Goal: Task Accomplishment & Management: Manage account settings

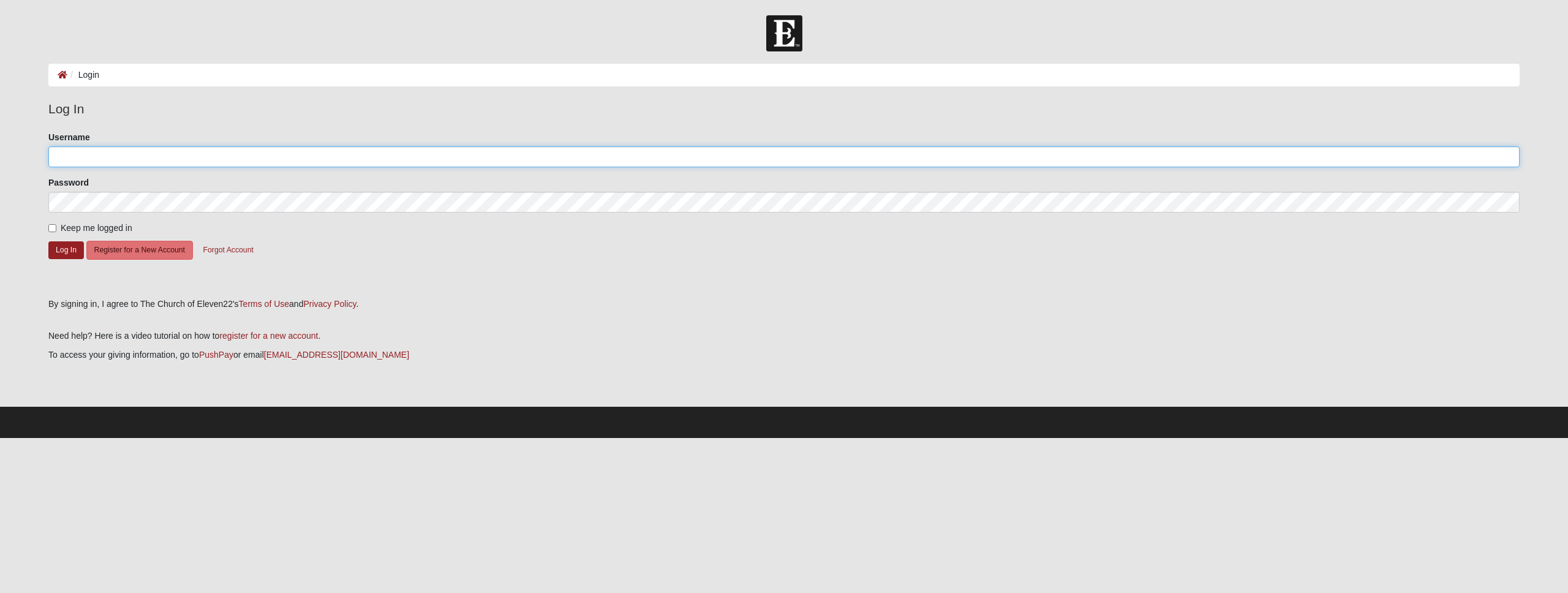
click at [106, 156] on input "Username" at bounding box center [784, 156] width 1471 height 21
type input "gpcarroll"
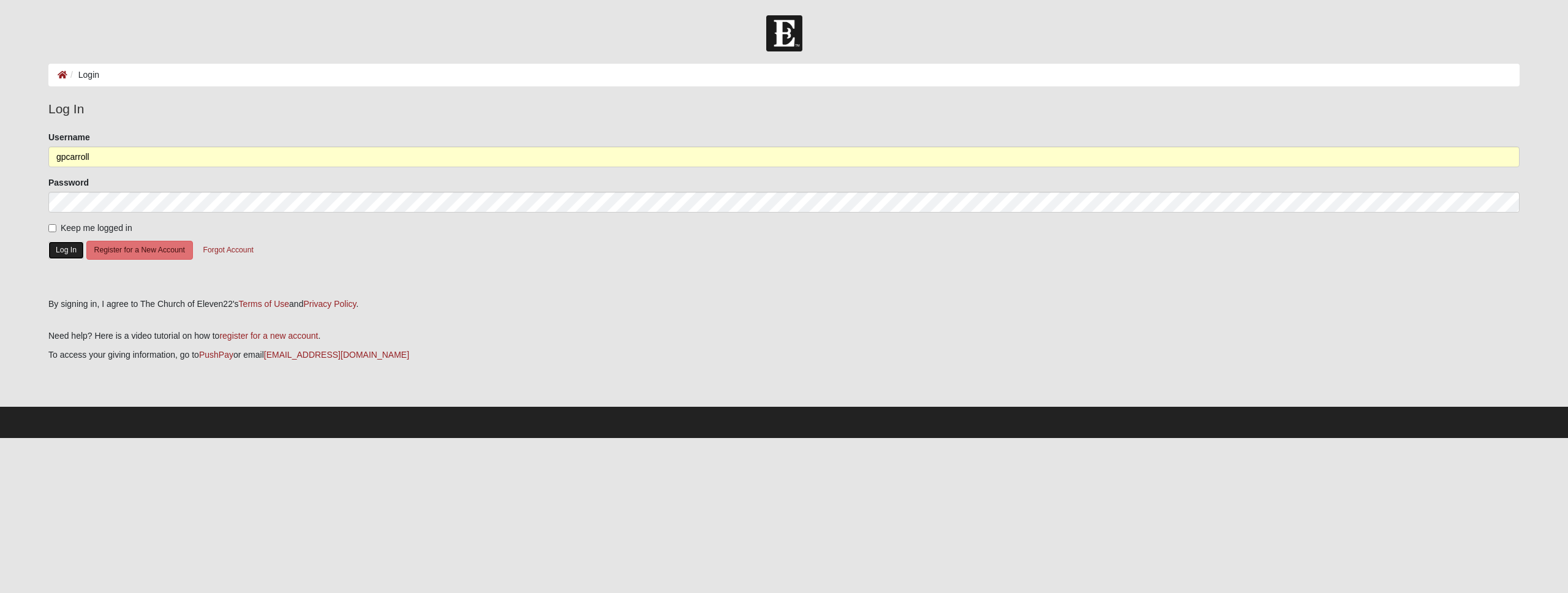
click at [63, 251] on button "Log In" at bounding box center [66, 250] width 35 height 18
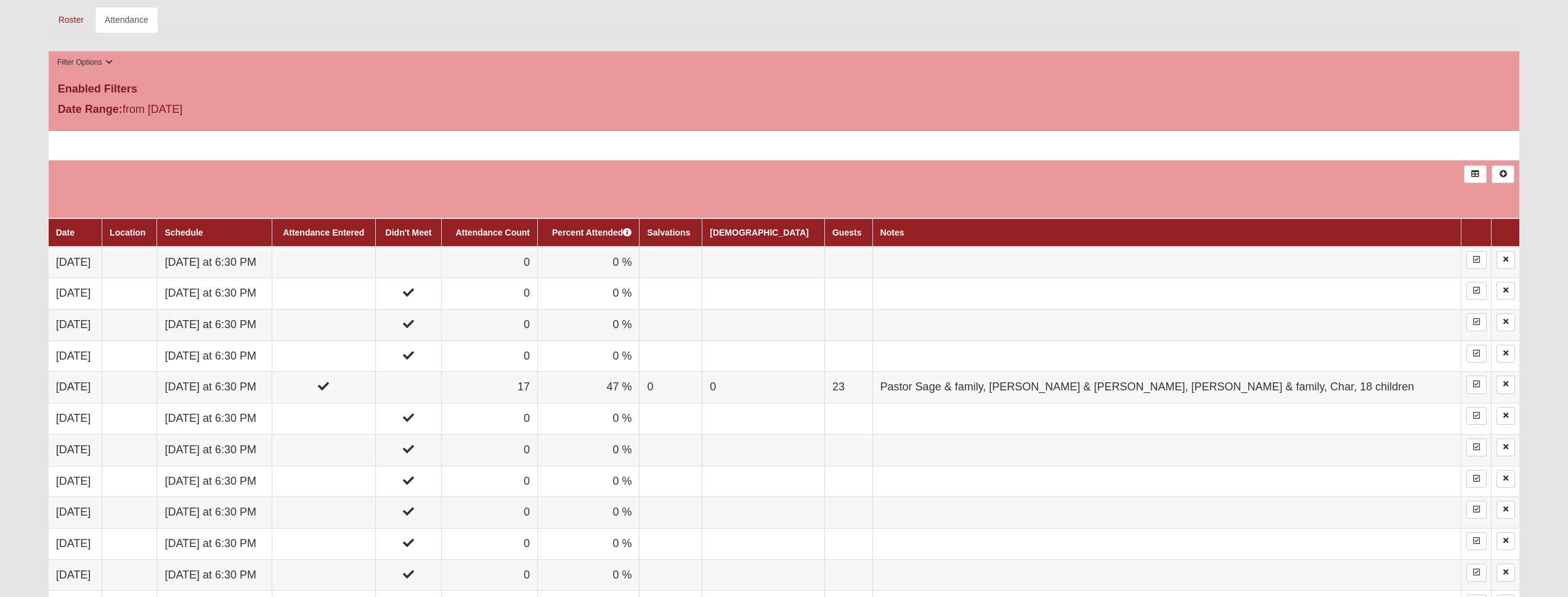
scroll to position [705, 0]
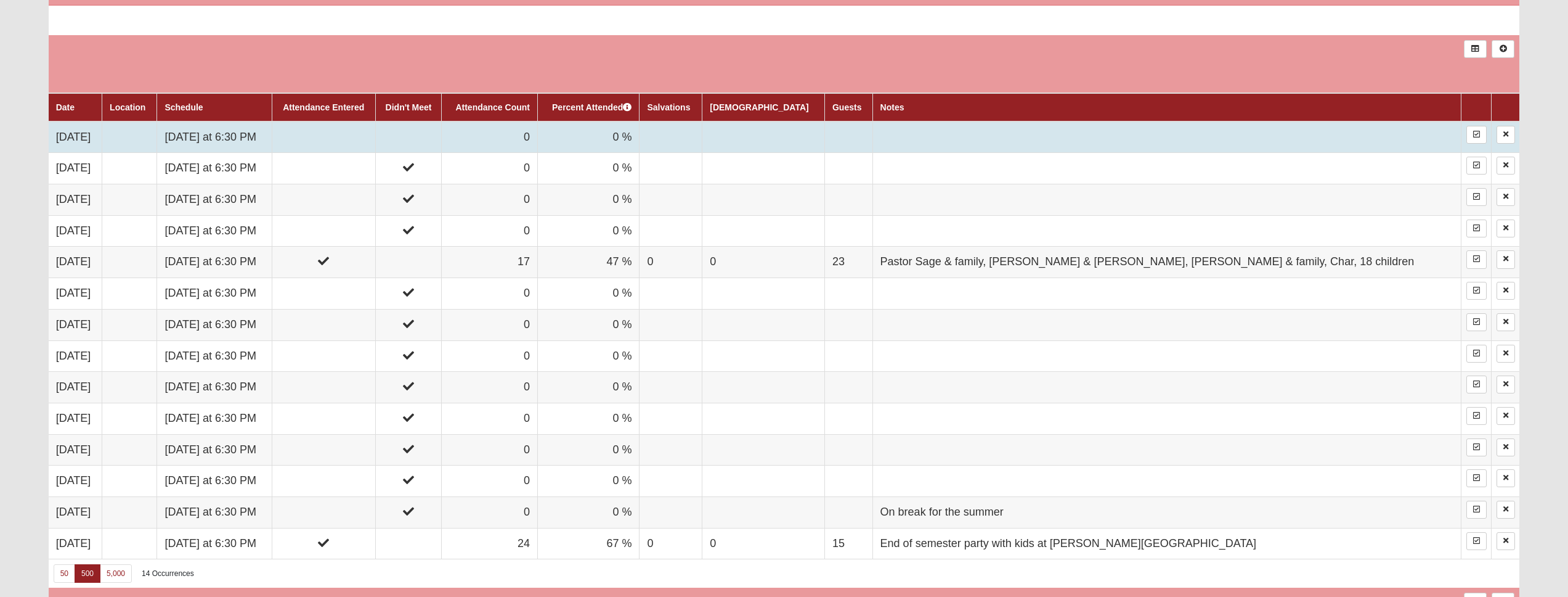
click at [272, 142] on td "Monday at 6:30 PM" at bounding box center [215, 137] width 115 height 32
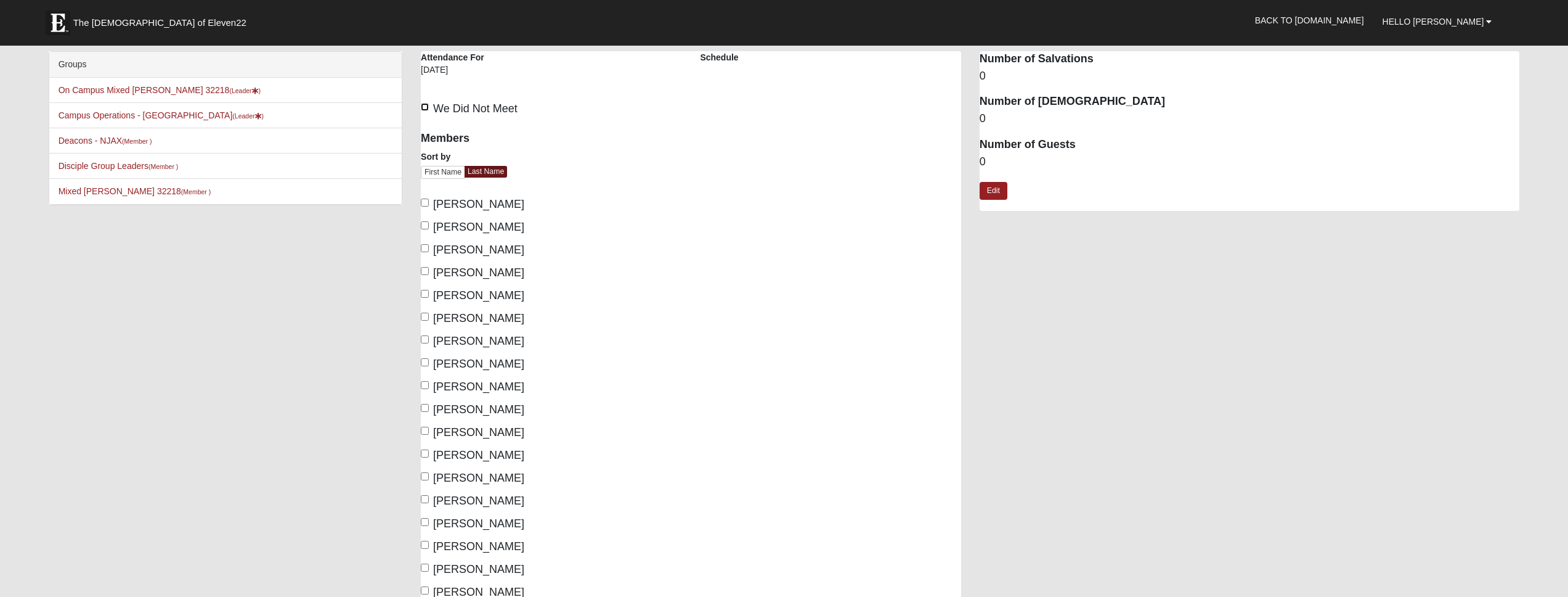
click at [427, 106] on input "We Did Not Meet" at bounding box center [425, 106] width 8 height 8
checkbox input "true"
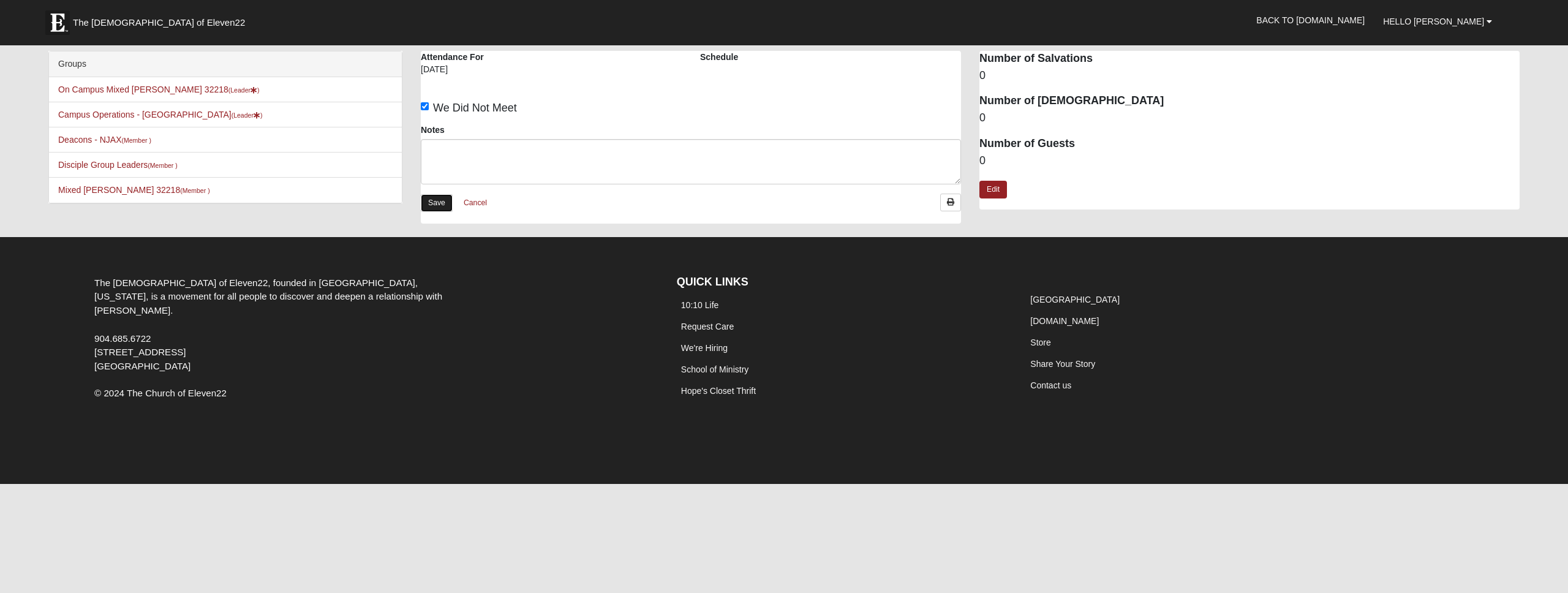
click at [435, 202] on link "Save" at bounding box center [436, 203] width 32 height 18
